Goal: Find specific page/section: Find specific page/section

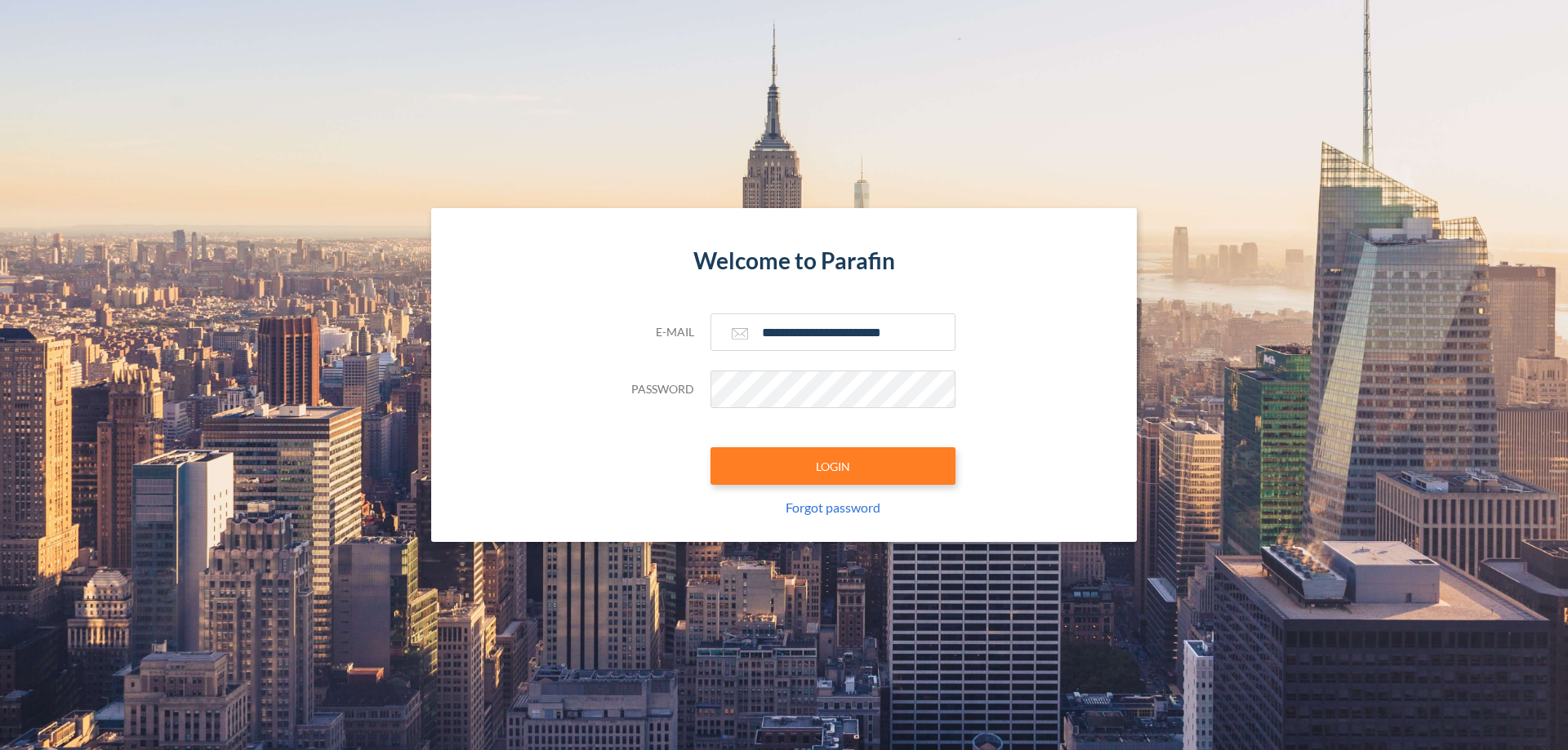
type input "**********"
click at [833, 466] on button "LOGIN" at bounding box center [832, 466] width 245 height 38
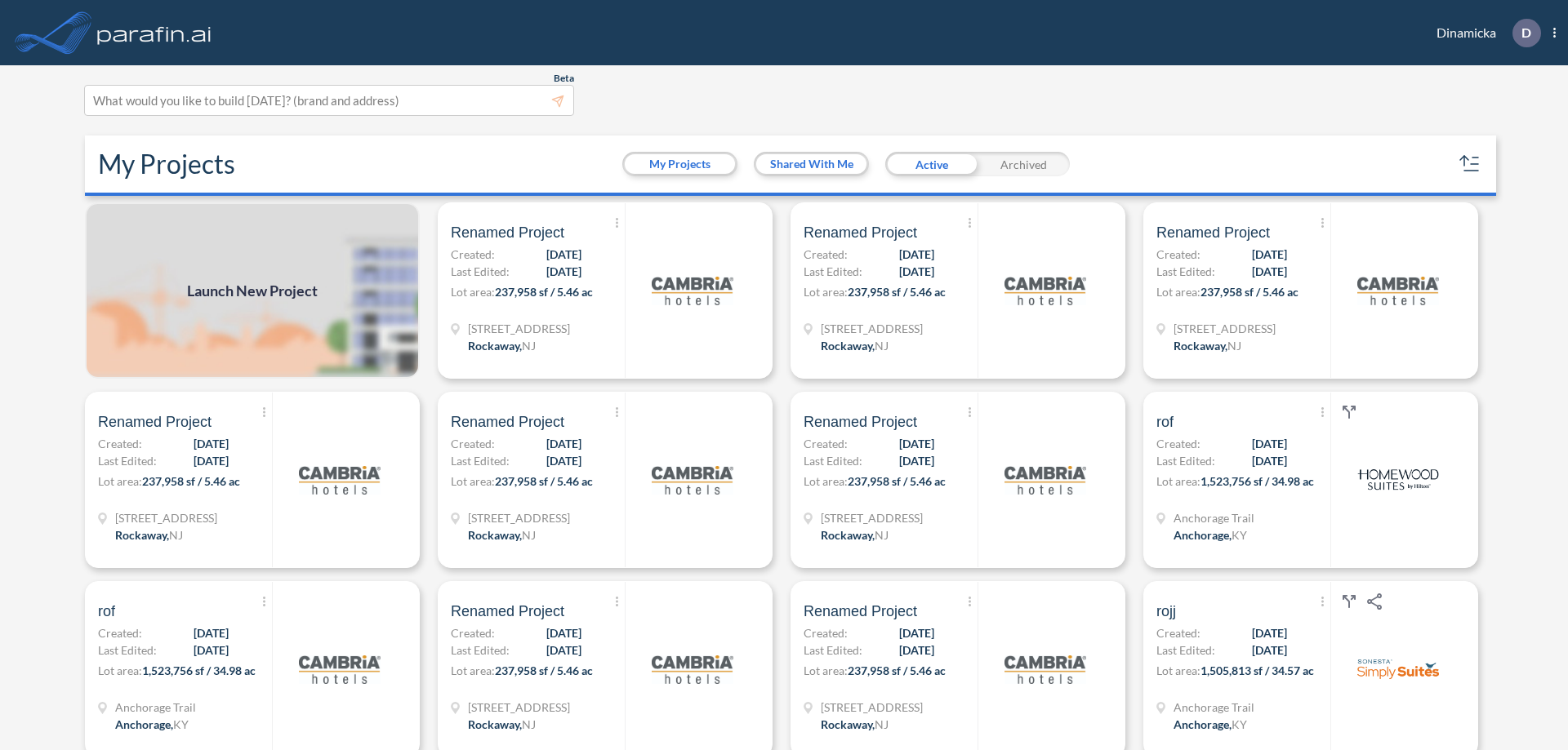
scroll to position [4, 0]
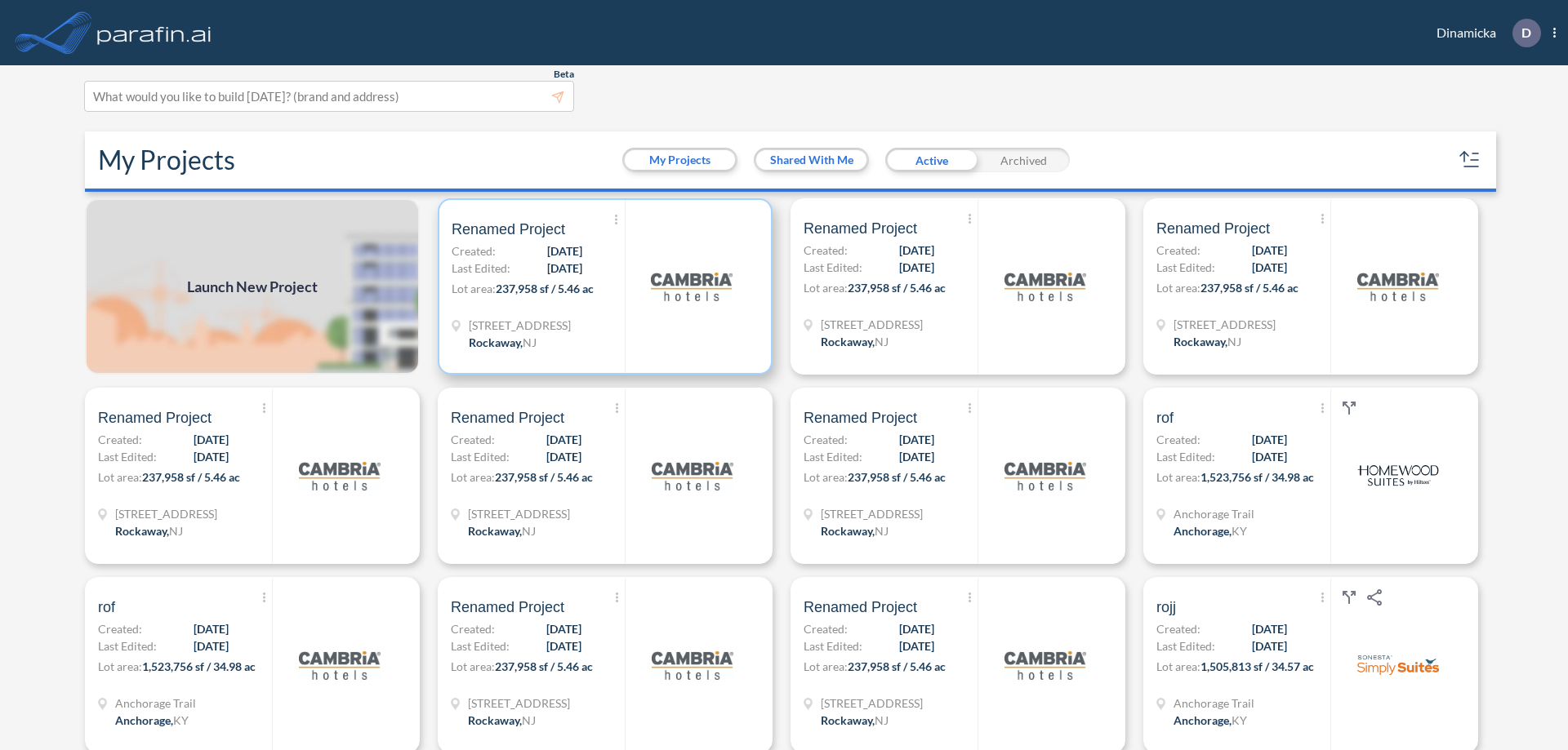
click at [602, 287] on p "Lot area: 237,958 sf / 5.46 ac" at bounding box center [538, 292] width 173 height 24
